Goal: Check status: Check status

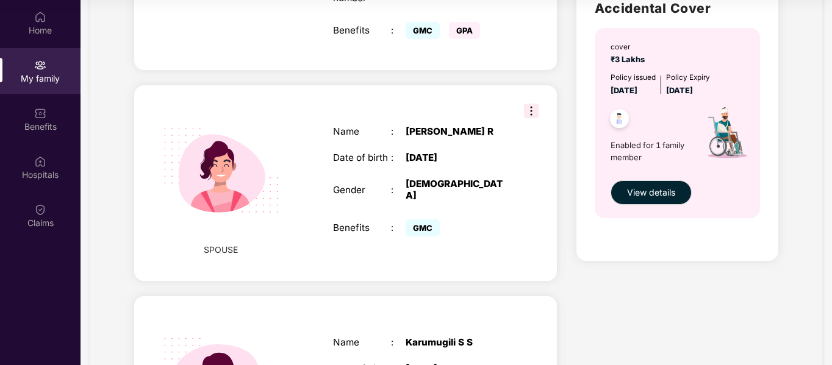
scroll to position [398, 0]
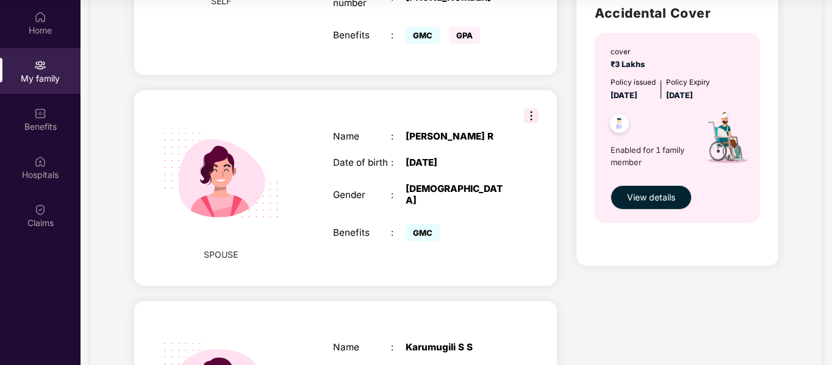
click at [532, 109] on img at bounding box center [531, 116] width 15 height 15
click at [572, 188] on div "Health Cover cover ₹3 Lakhs Policy issued [DATE] Policy Expiry [DATE] Enabled f…" at bounding box center [677, 200] width 221 height 1045
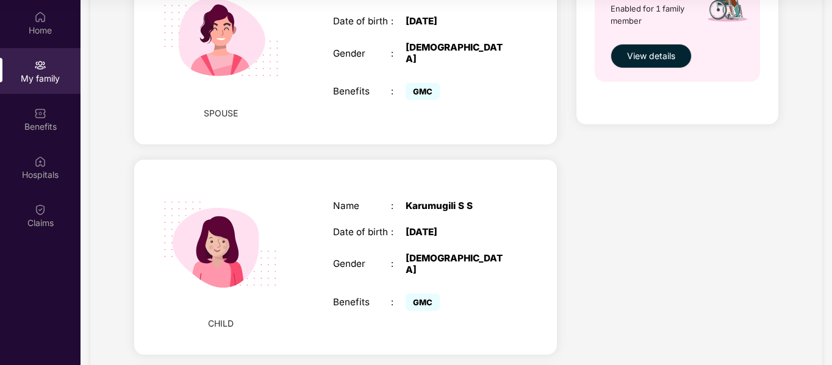
scroll to position [541, 0]
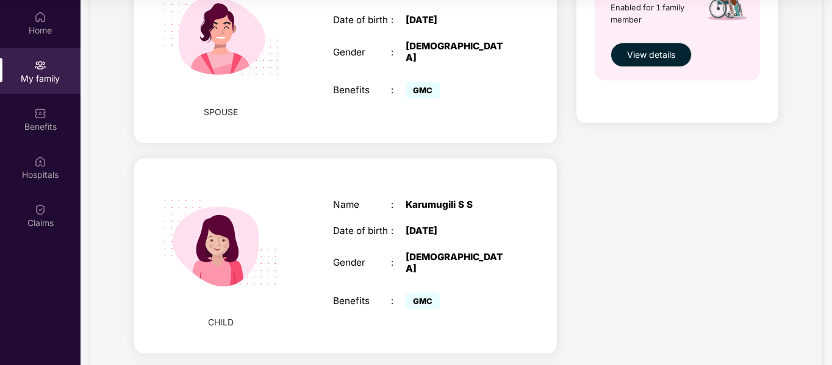
click at [531, 159] on div "CHILD Name : [PERSON_NAME] S S Date of birth : [DEMOGRAPHIC_DATA] Gender : [DEM…" at bounding box center [345, 257] width 423 height 196
click at [543, 192] on div "CHILD Name : [PERSON_NAME] S S Date of birth : [DEMOGRAPHIC_DATA] Gender : [DEM…" at bounding box center [345, 257] width 423 height 196
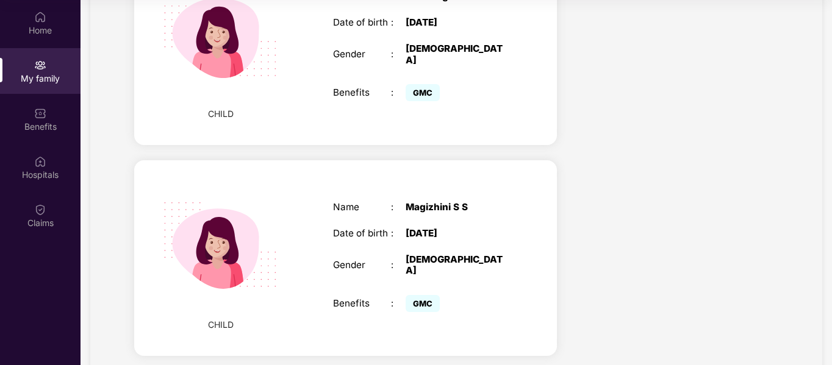
scroll to position [769, 0]
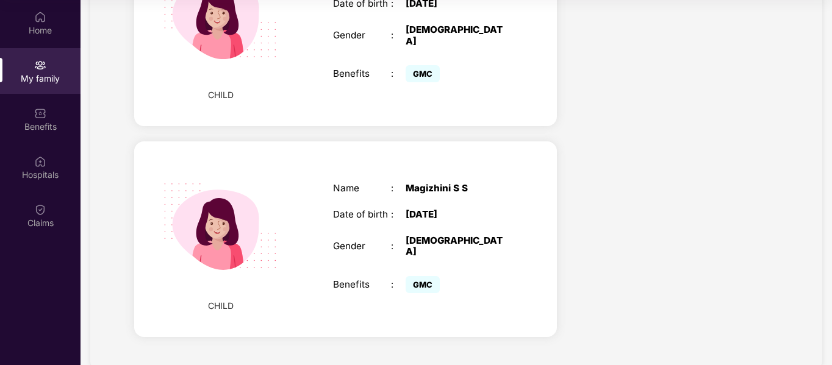
click at [508, 168] on div "Name : [PERSON_NAME] S S Date of birth : [DEMOGRAPHIC_DATA] Gender : [DEMOGRAPH…" at bounding box center [420, 240] width 199 height 144
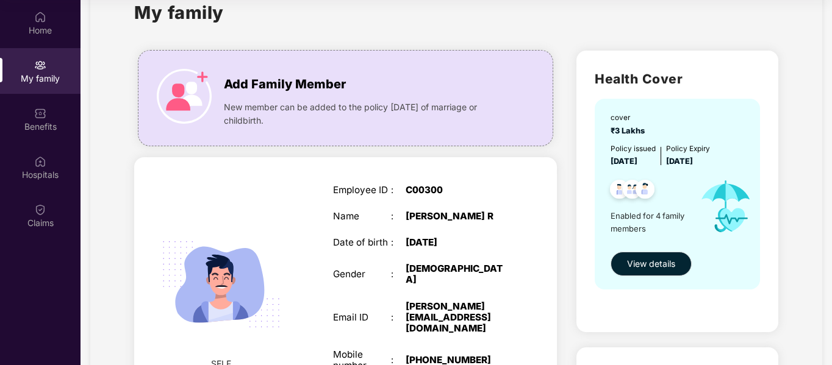
scroll to position [0, 0]
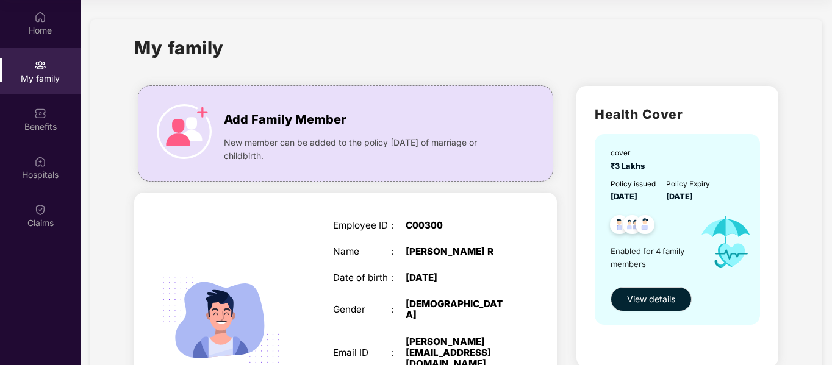
click at [345, 226] on div "Employee ID" at bounding box center [362, 225] width 59 height 11
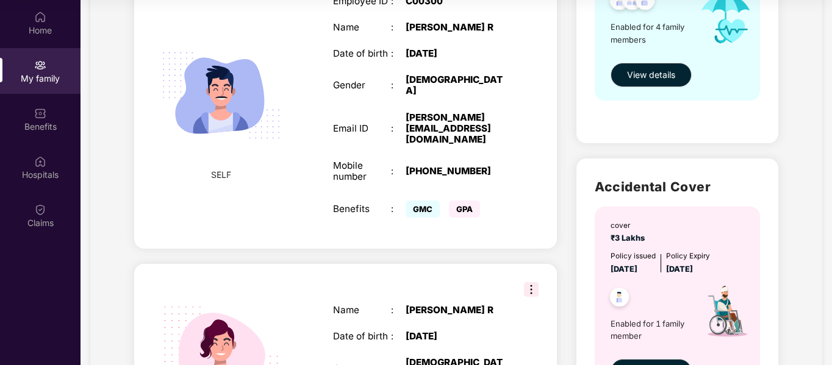
scroll to position [227, 0]
